Goal: Use online tool/utility

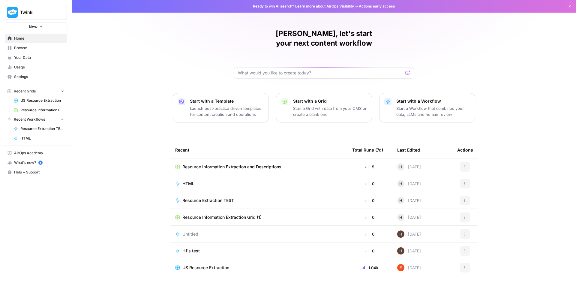
click at [38, 101] on span "US Resource Extraction" at bounding box center [42, 100] width 44 height 5
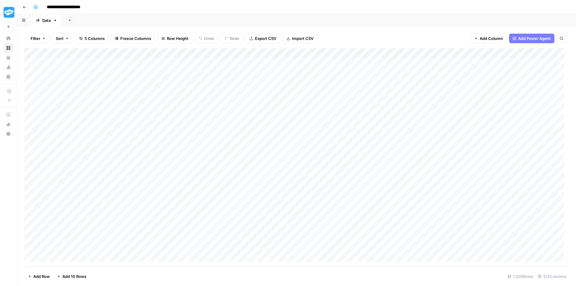
click at [23, 7] on icon "button" at bounding box center [25, 7] width 4 height 4
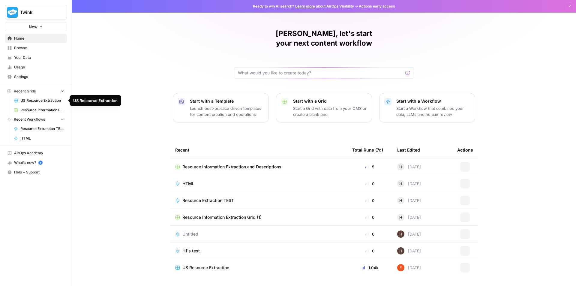
click at [34, 110] on span "Resource Information Extraction and Descriptions" at bounding box center [42, 109] width 44 height 5
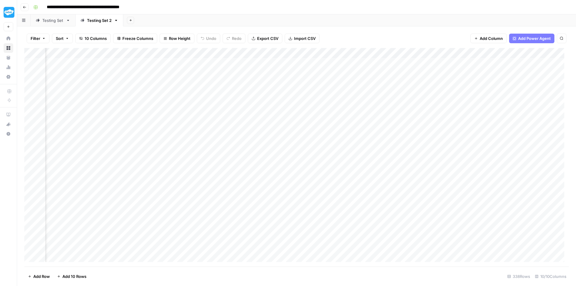
scroll to position [0, 193]
click at [338, 62] on div "Add Column" at bounding box center [296, 157] width 544 height 218
click at [379, 54] on div "Add Column" at bounding box center [296, 157] width 544 height 218
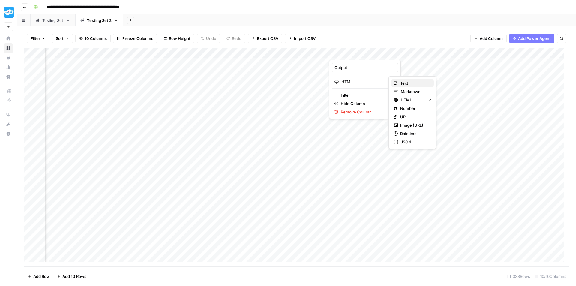
click at [405, 84] on span "Text" at bounding box center [414, 83] width 29 height 6
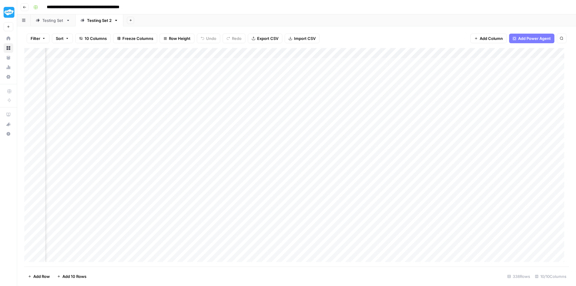
click at [343, 63] on div "Add Column" at bounding box center [296, 157] width 544 height 218
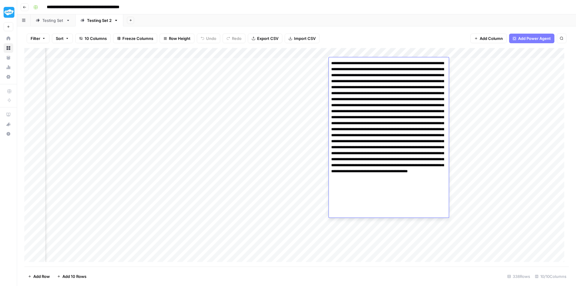
click at [366, 70] on textarea at bounding box center [389, 135] width 120 height 152
click at [374, 100] on textarea at bounding box center [389, 135] width 120 height 152
click at [493, 108] on div "Add Column" at bounding box center [296, 157] width 544 height 218
